Goal: Task Accomplishment & Management: Use online tool/utility

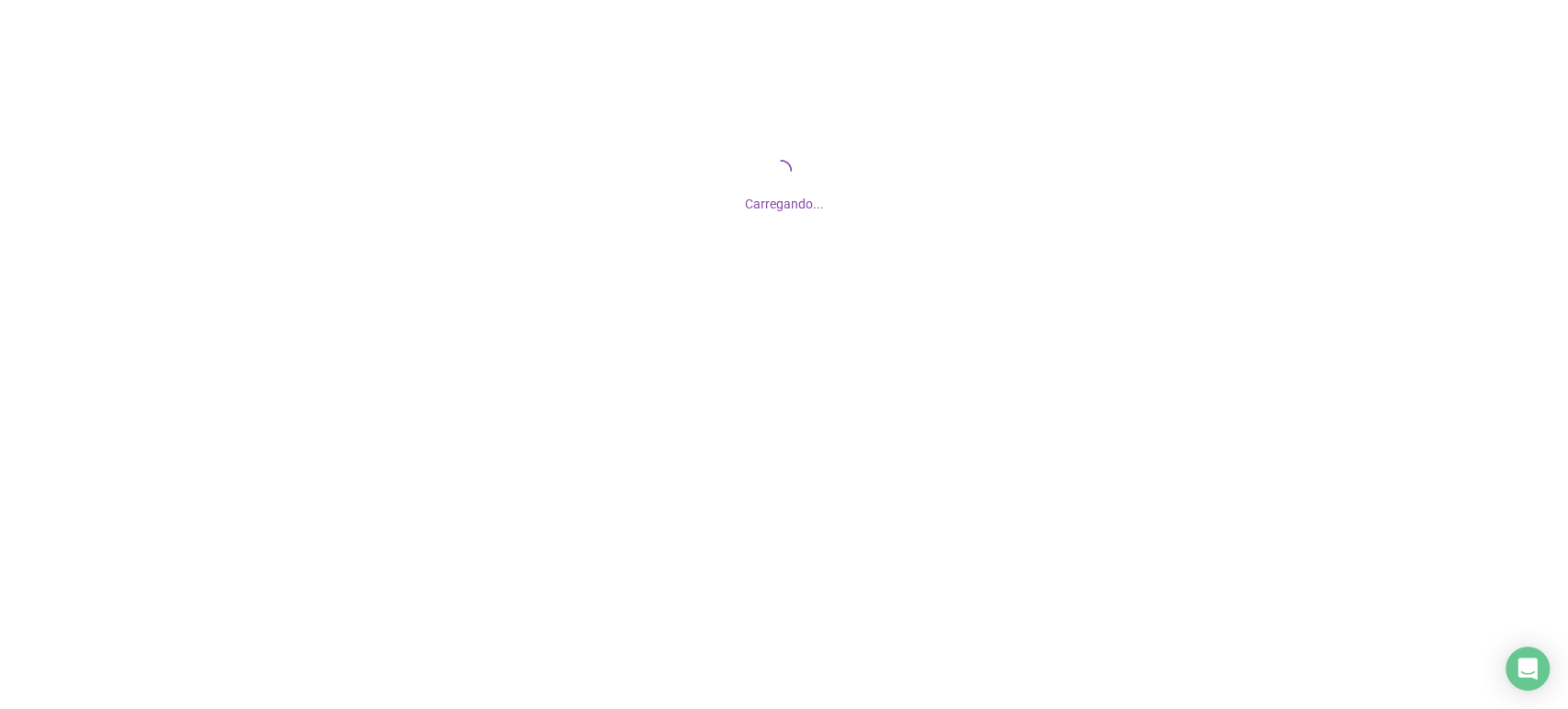
click at [1491, 155] on div "Carregando..." at bounding box center [784, 183] width 1568 height 367
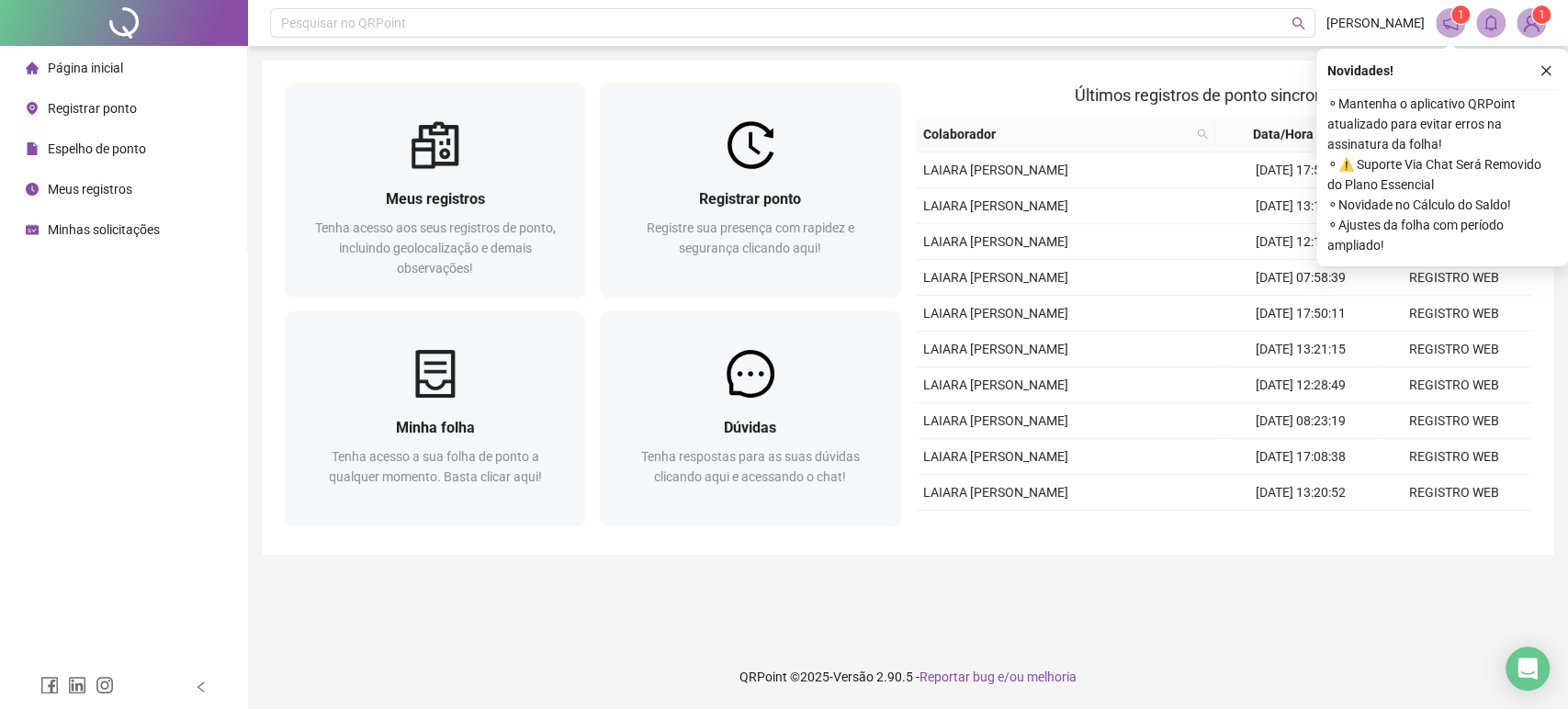
click at [57, 109] on span "Registrar ponto" at bounding box center [92, 108] width 89 height 14
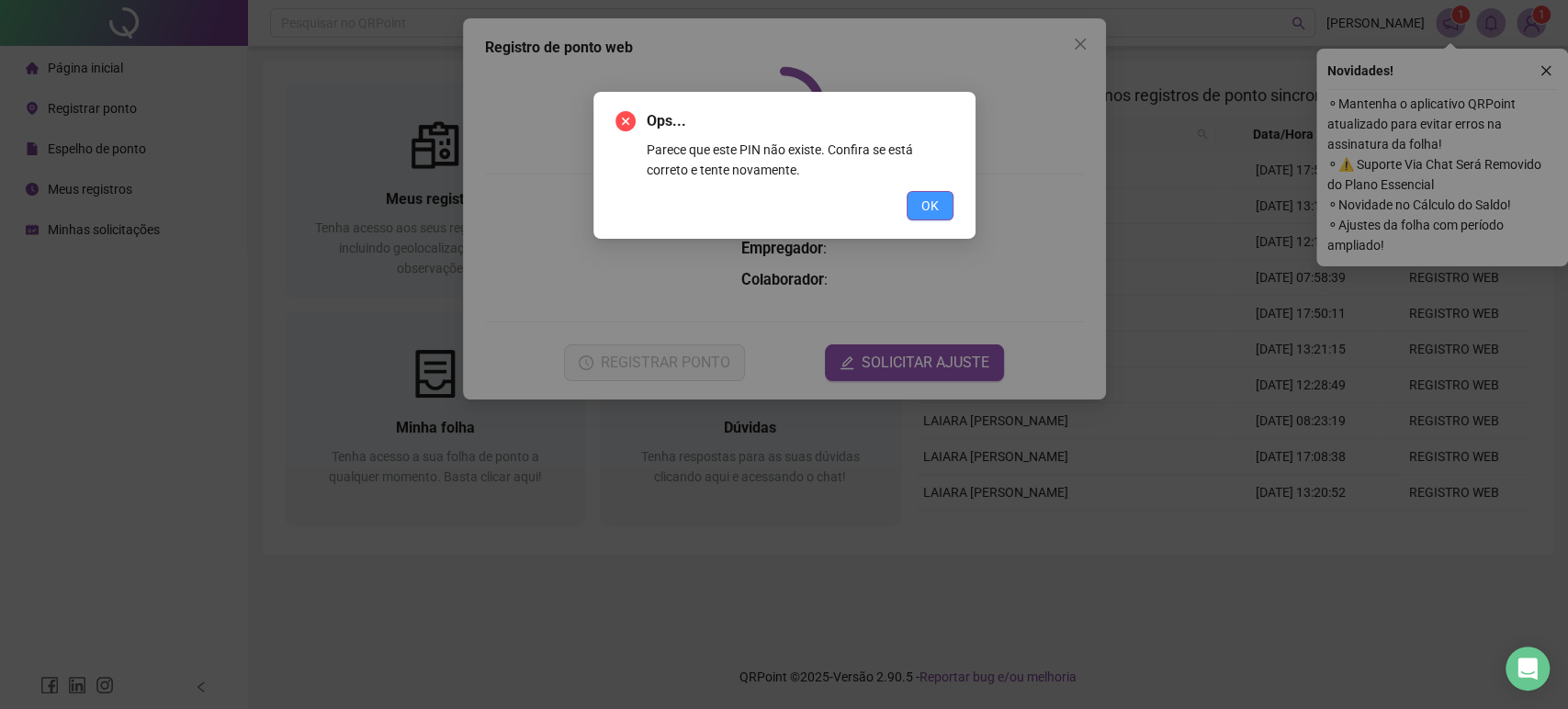
click at [939, 198] on button "OK" at bounding box center [930, 205] width 47 height 30
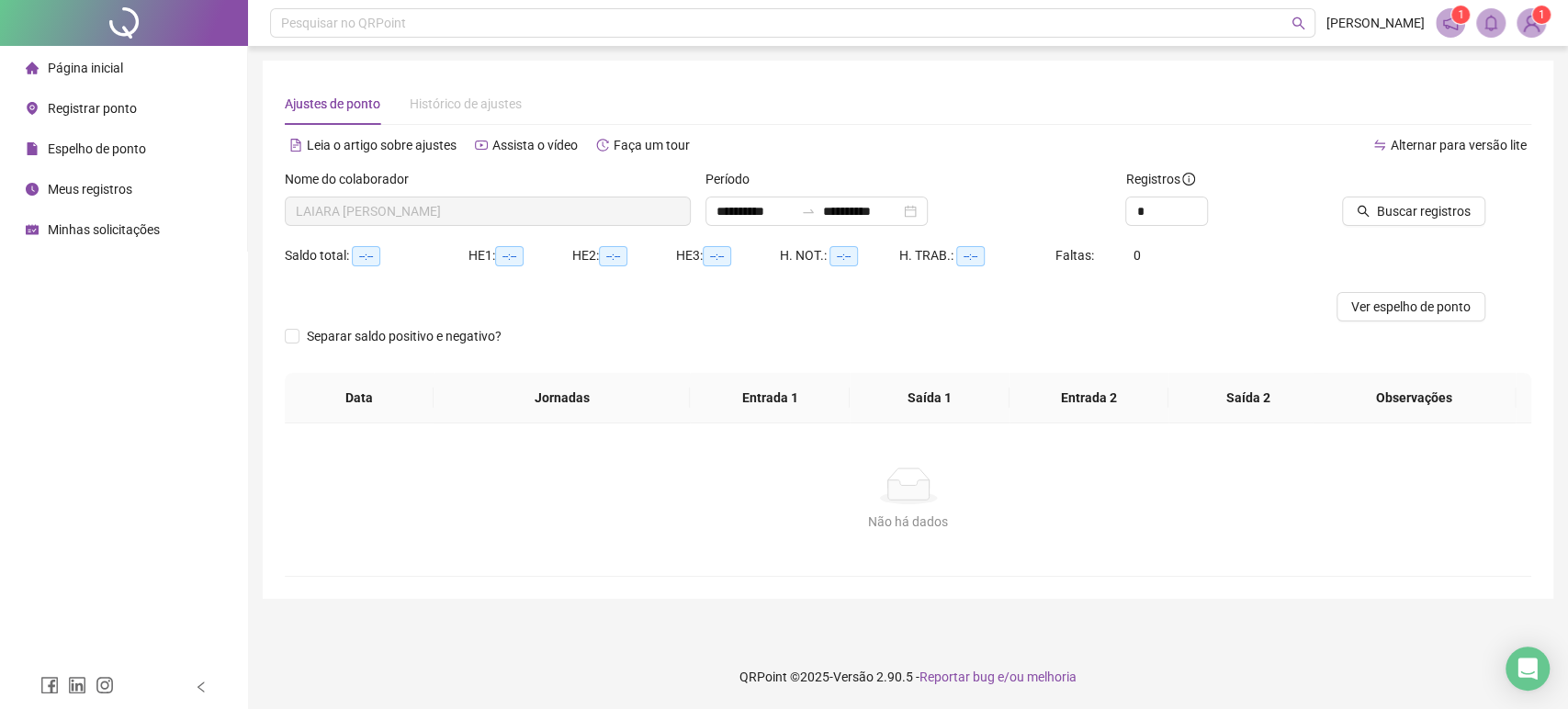
type input "**********"
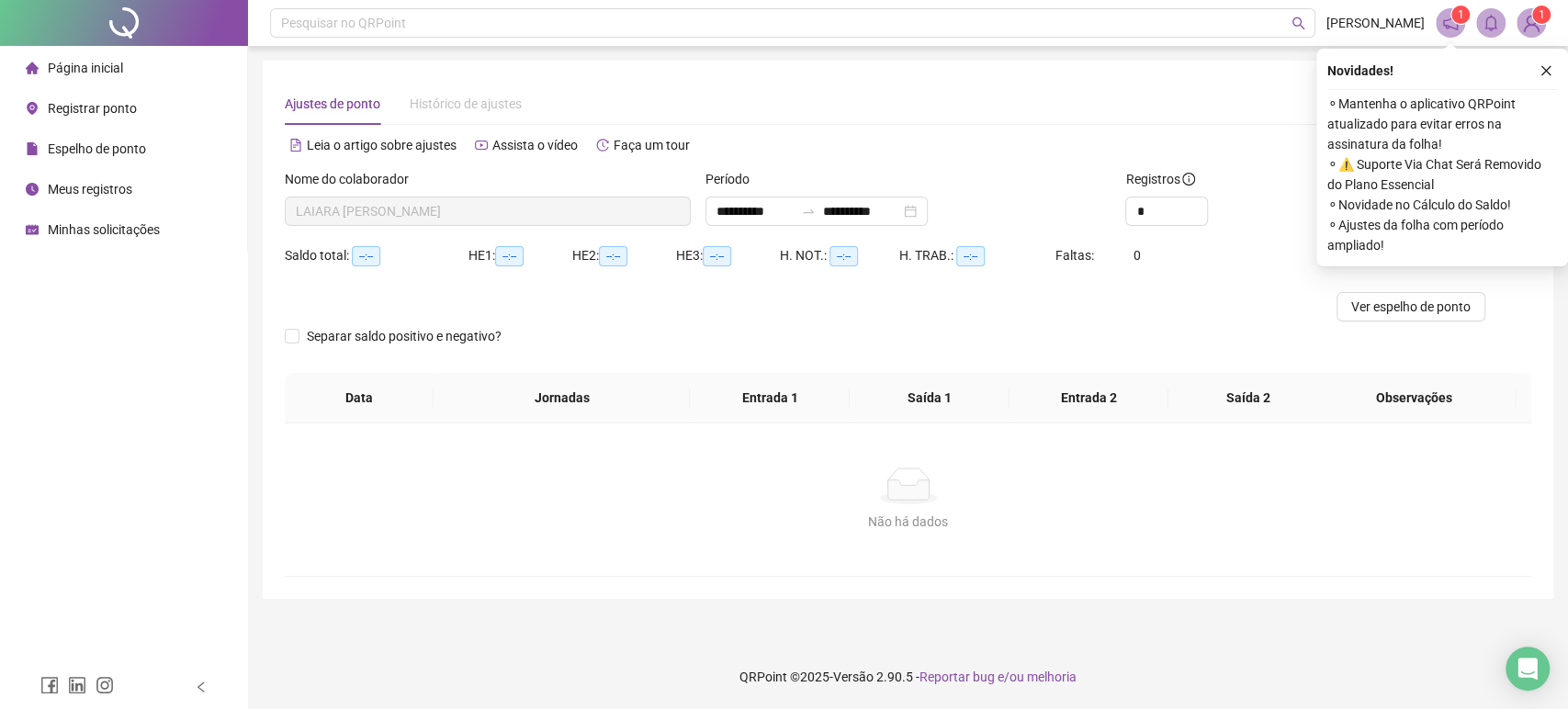
click at [74, 111] on span "Registrar ponto" at bounding box center [92, 108] width 89 height 14
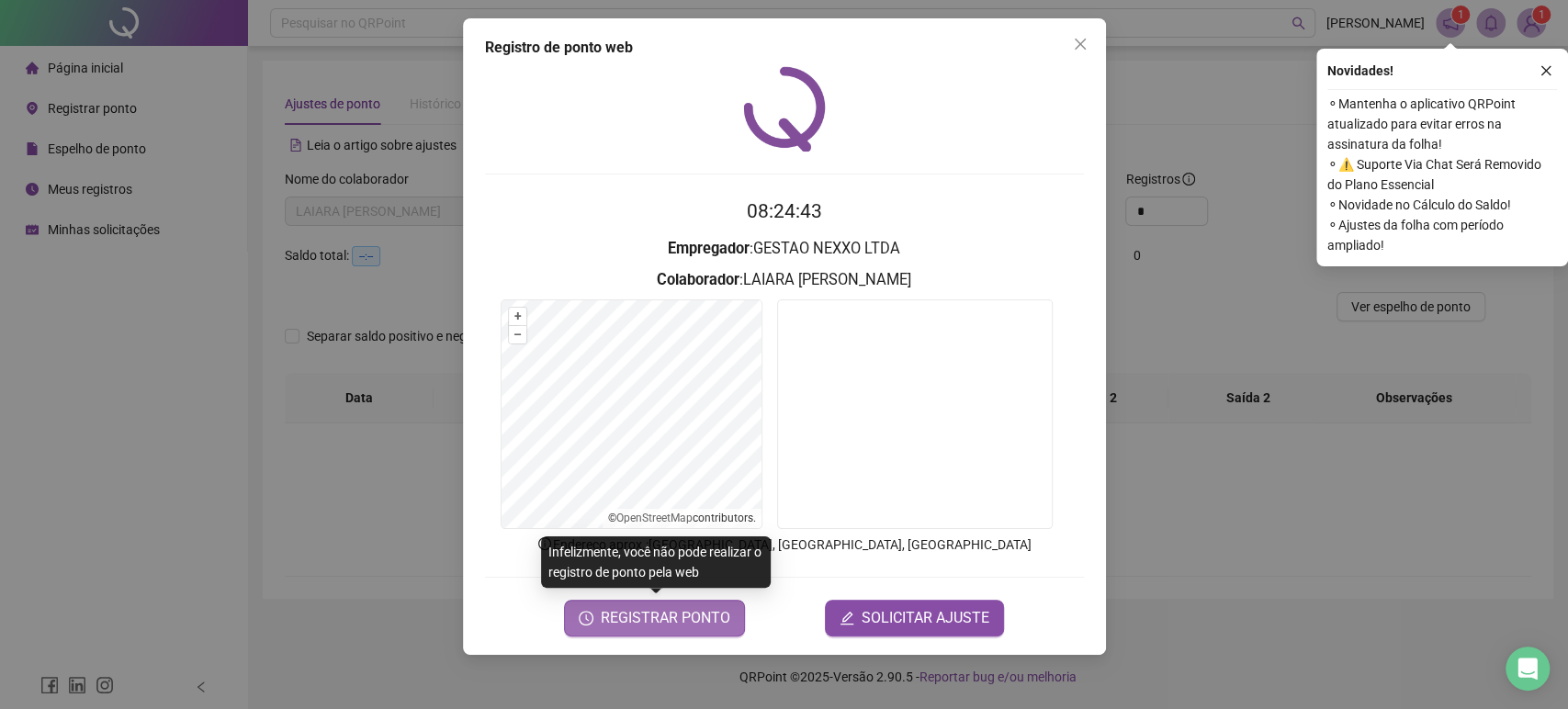
click at [651, 624] on span "REGISTRAR PONTO" at bounding box center [666, 617] width 130 height 22
